Goal: Task Accomplishment & Management: Manage account settings

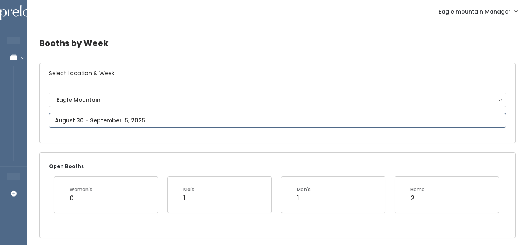
click at [149, 118] on input "text" at bounding box center [277, 120] width 457 height 15
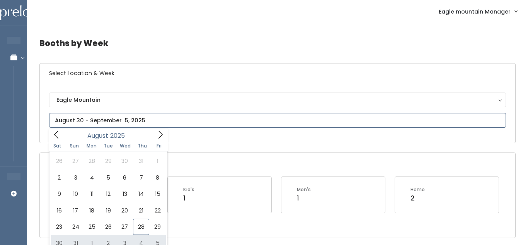
type input "August 30 to September 5"
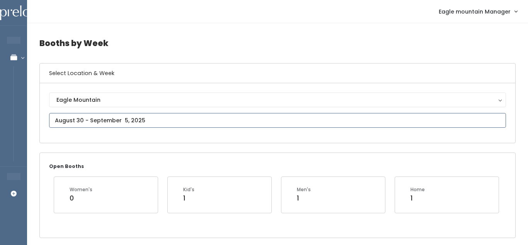
click at [245, 118] on input "text" at bounding box center [277, 120] width 457 height 15
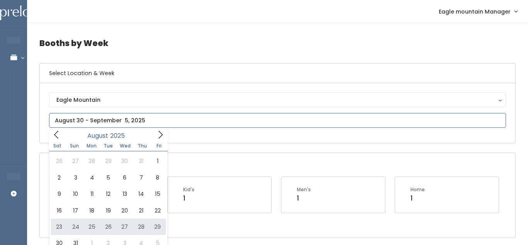
type input "August 23 to August 29"
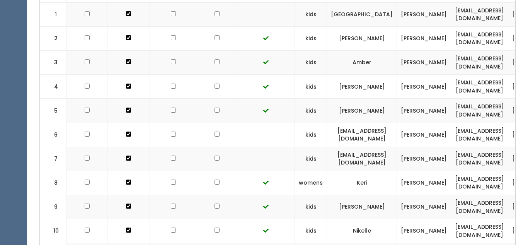
scroll to position [274, 0]
click at [215, 40] on input "checkbox" at bounding box center [217, 37] width 5 height 5
checkbox input "true"
click at [215, 16] on input "checkbox" at bounding box center [217, 13] width 5 height 5
checkbox input "true"
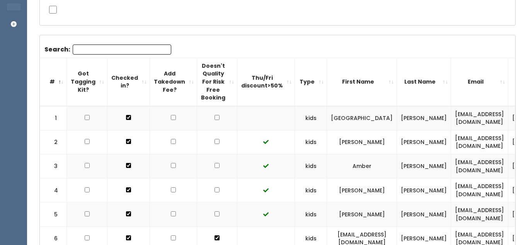
scroll to position [158, 0]
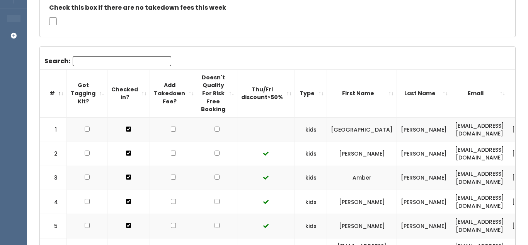
click at [215, 131] on input "checkbox" at bounding box center [217, 129] width 5 height 5
checkbox input "true"
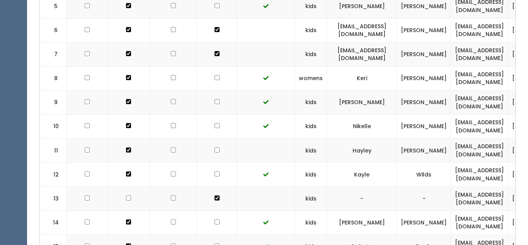
scroll to position [378, 0]
checkbox input "true"
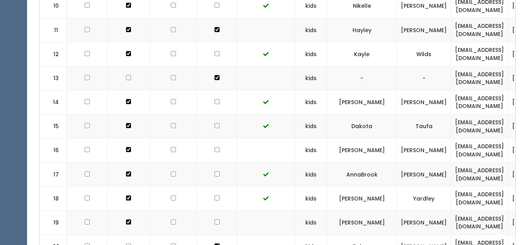
checkbox input "true"
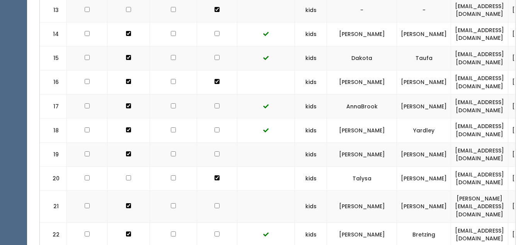
scroll to position [567, 0]
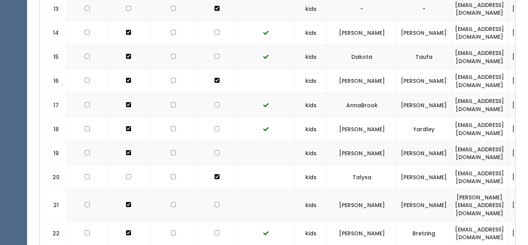
checkbox input "true"
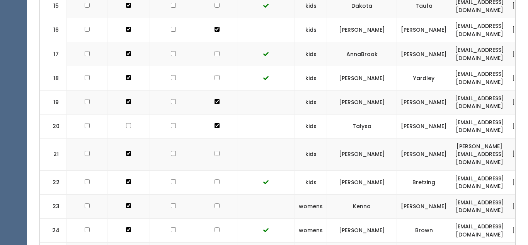
scroll to position [622, 0]
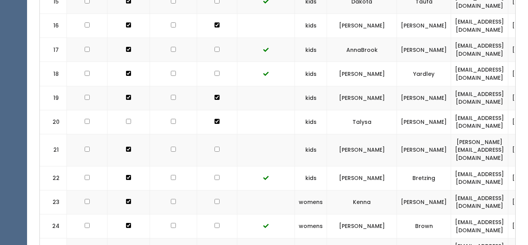
checkbox input "true"
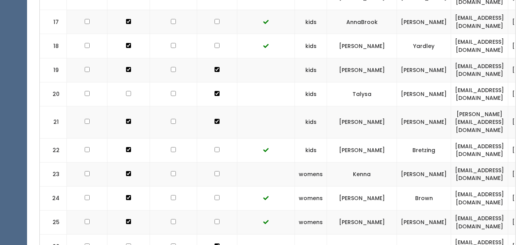
scroll to position [659, 0]
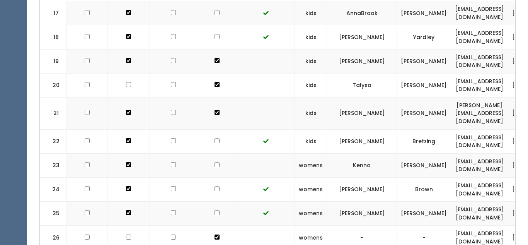
checkbox input "true"
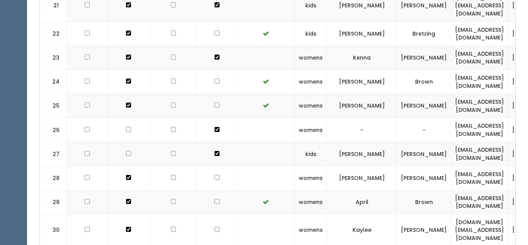
scroll to position [791, 0]
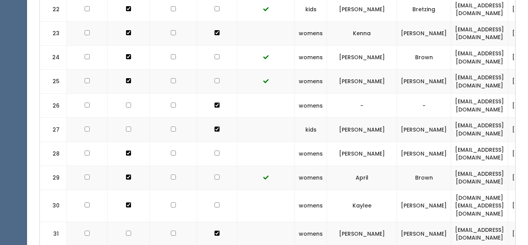
checkbox input "true"
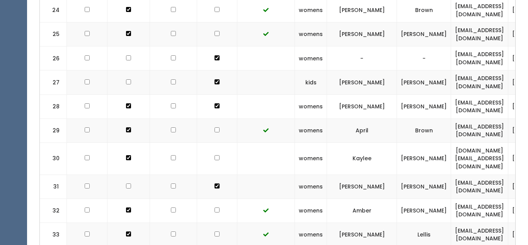
scroll to position [843, 0]
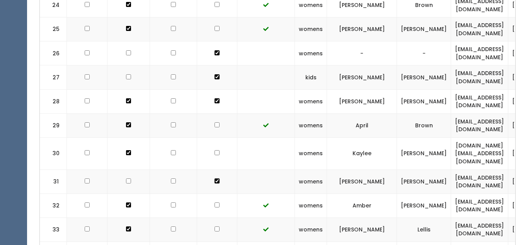
checkbox input "true"
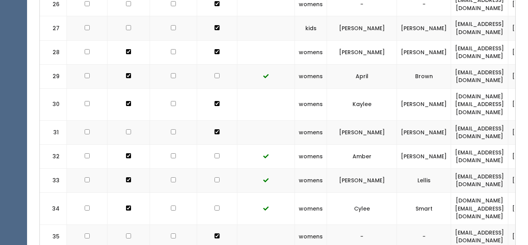
scroll to position [894, 0]
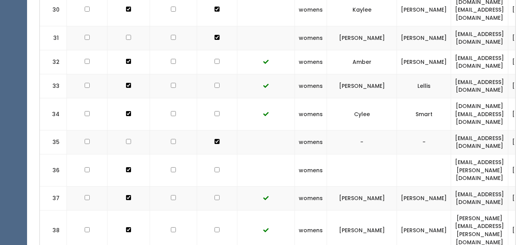
checkbox input "true"
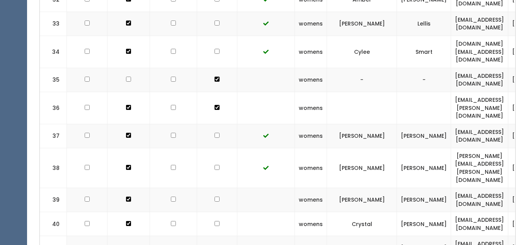
scroll to position [1051, 0]
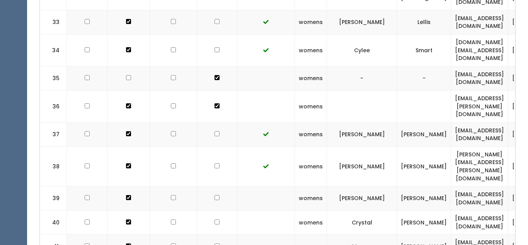
checkbox input "true"
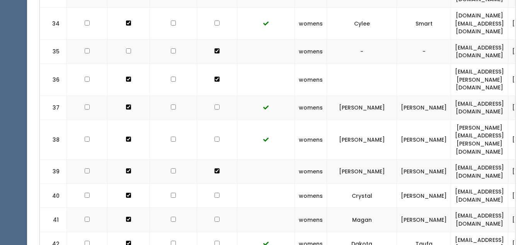
scroll to position [1080, 0]
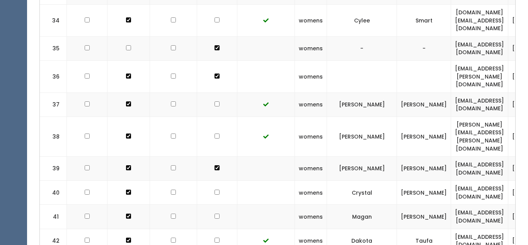
click at [211, 181] on td at bounding box center [217, 193] width 40 height 24
checkbox input "true"
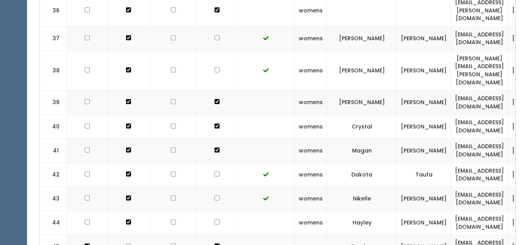
scroll to position [1176, 0]
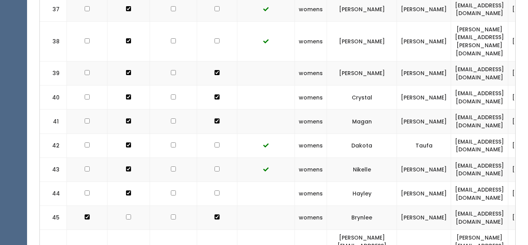
checkbox input "true"
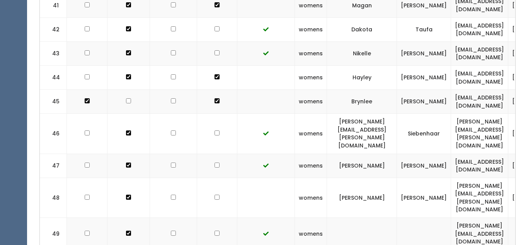
scroll to position [1294, 0]
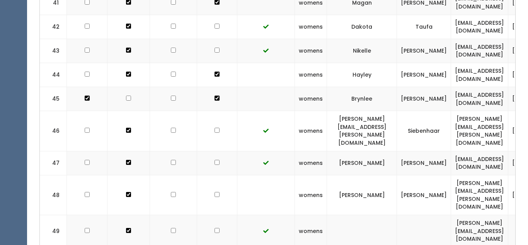
checkbox input "true"
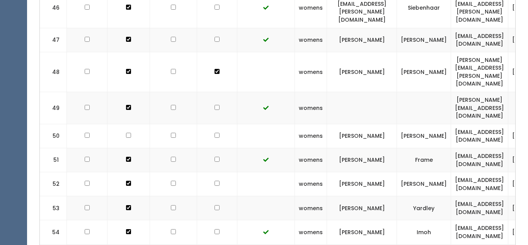
scroll to position [1419, 0]
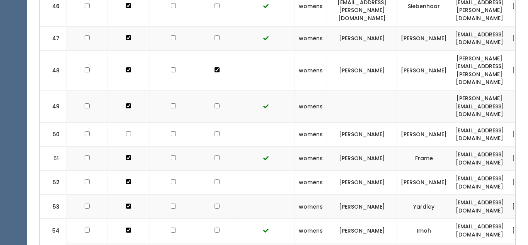
checkbox input "true"
click at [211, 195] on td at bounding box center [217, 207] width 40 height 24
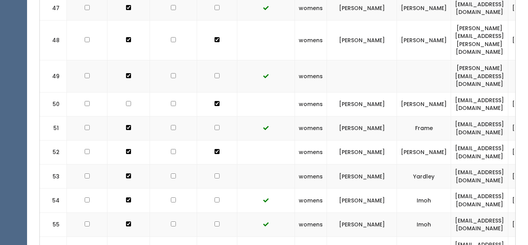
scroll to position [1447, 0]
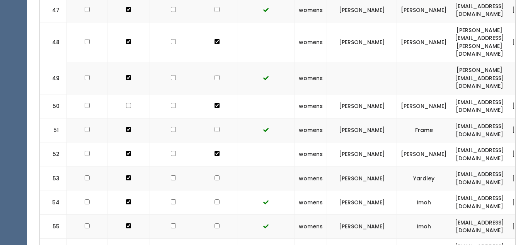
checkbox input "true"
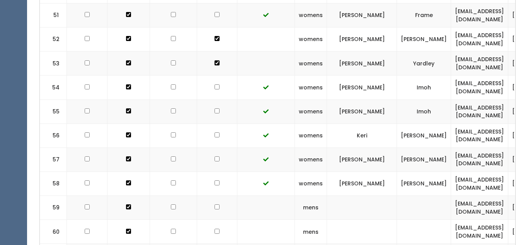
scroll to position [1563, 0]
checkbox input "true"
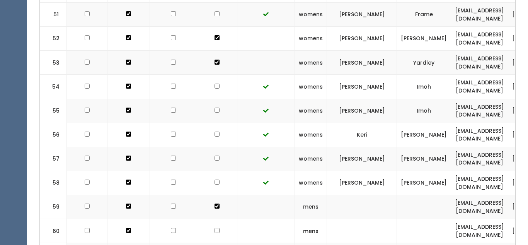
checkbox input "true"
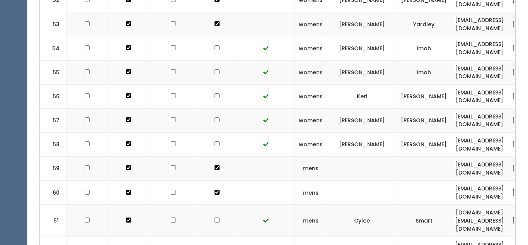
checkbox input "true"
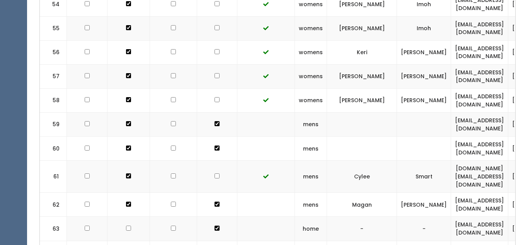
scroll to position [1651, 0]
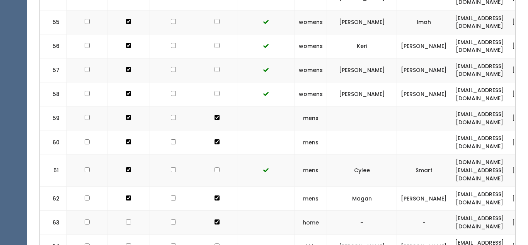
checkbox input "true"
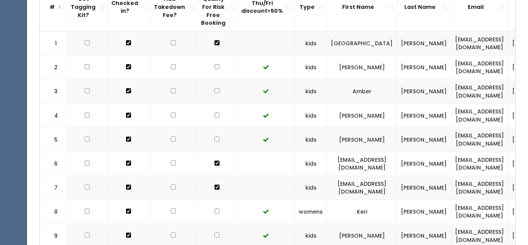
scroll to position [0, 0]
